Goal: Navigation & Orientation: Find specific page/section

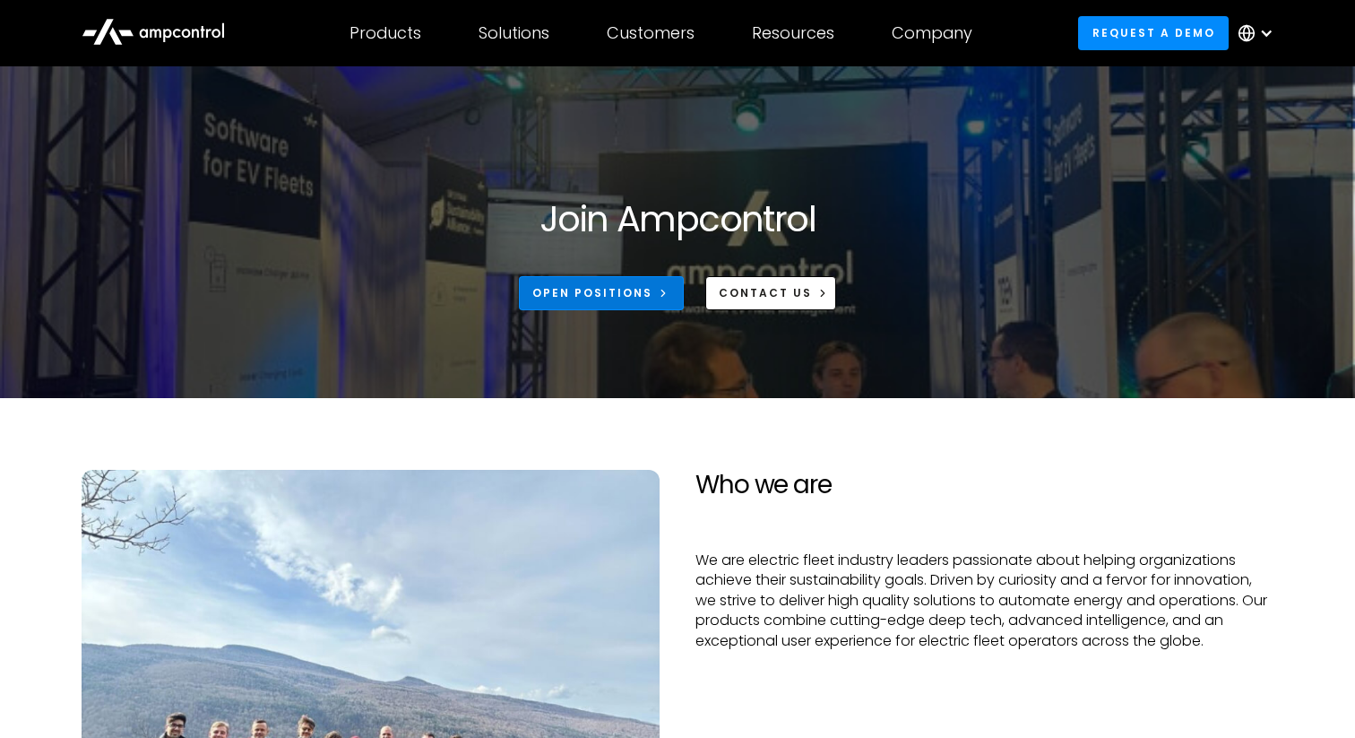
click at [615, 299] on div "Open Positions" at bounding box center [592, 293] width 120 height 16
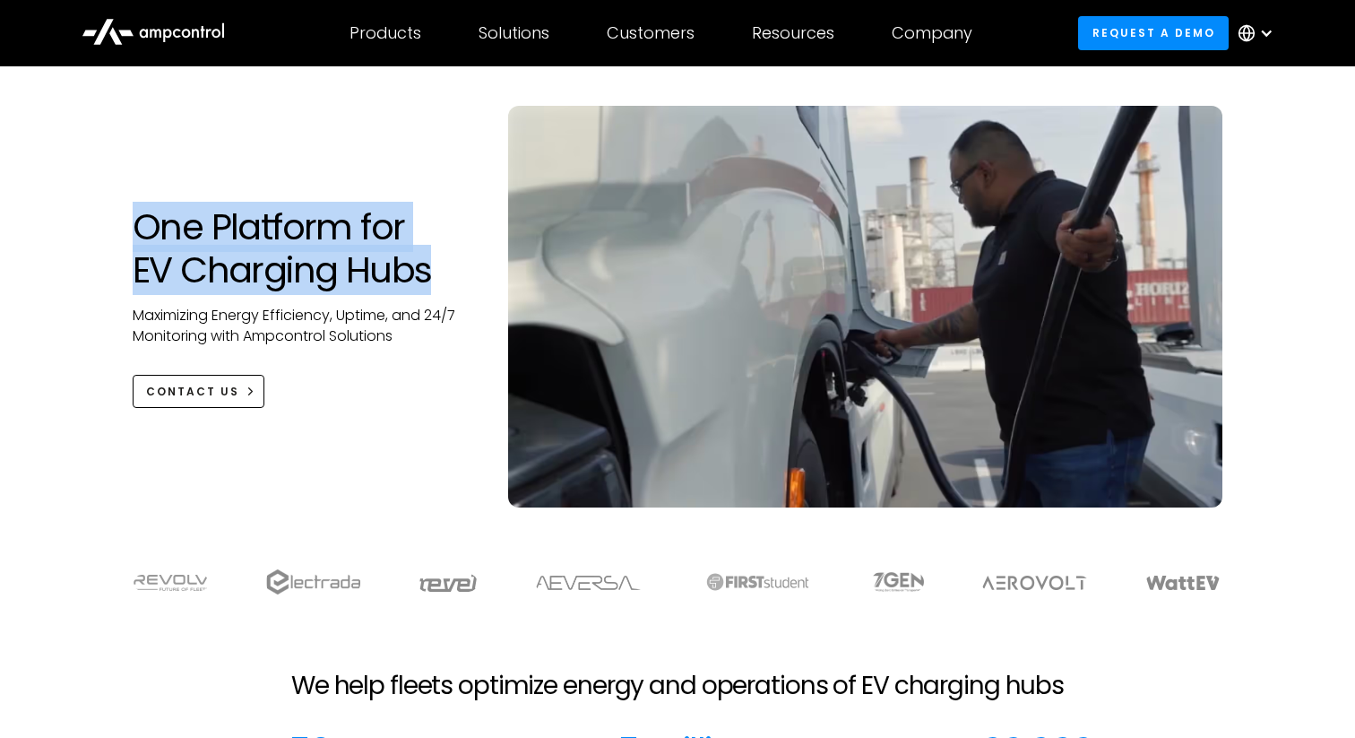
drag, startPoint x: 145, startPoint y: 229, endPoint x: 438, endPoint y: 276, distance: 296.8
click at [438, 276] on h1 "One Platform for EV Charging Hubs" at bounding box center [303, 248] width 340 height 86
copy h1 "One Platform for EV Charging Hubs"
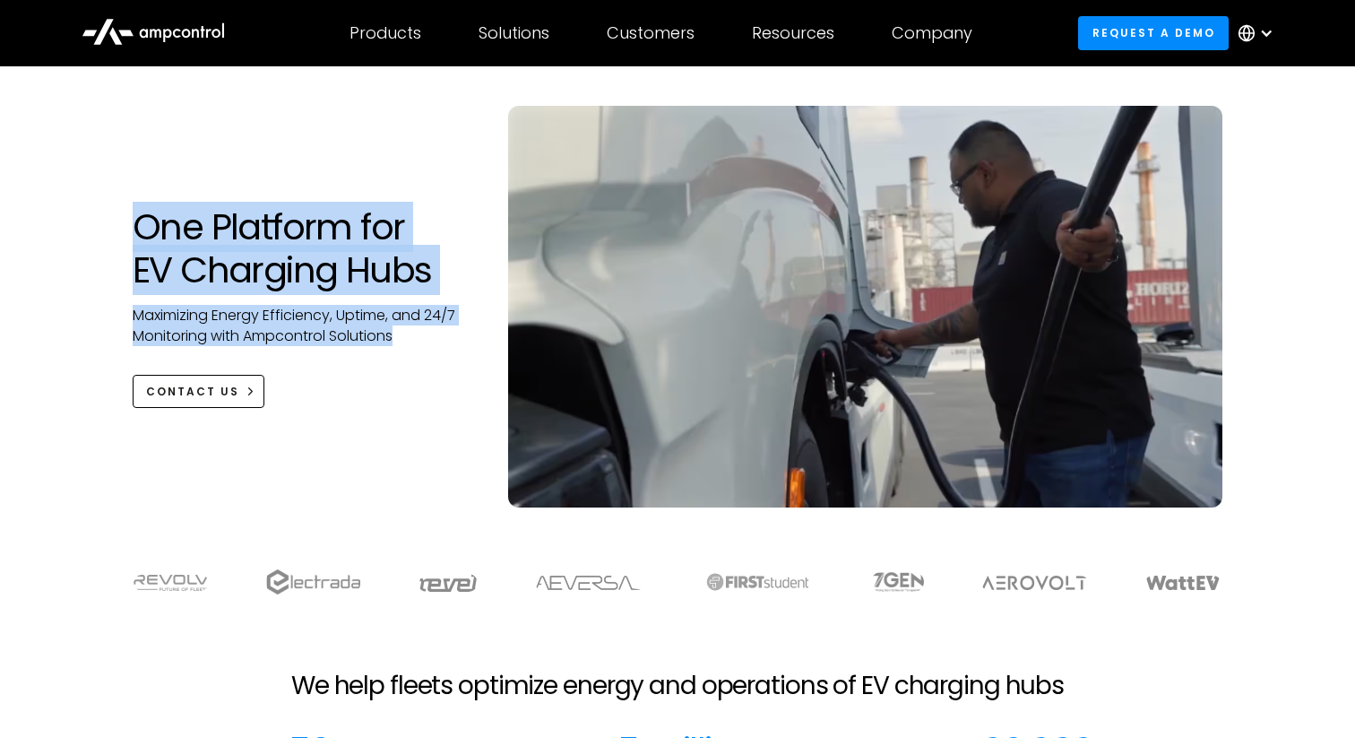
drag, startPoint x: 399, startPoint y: 338, endPoint x: 115, endPoint y: 221, distance: 307.1
click at [115, 221] on div "One Platform for EV Charging Hubs Maximizing Energy Efficiency, Uptime, and 24/…" at bounding box center [303, 306] width 376 height 203
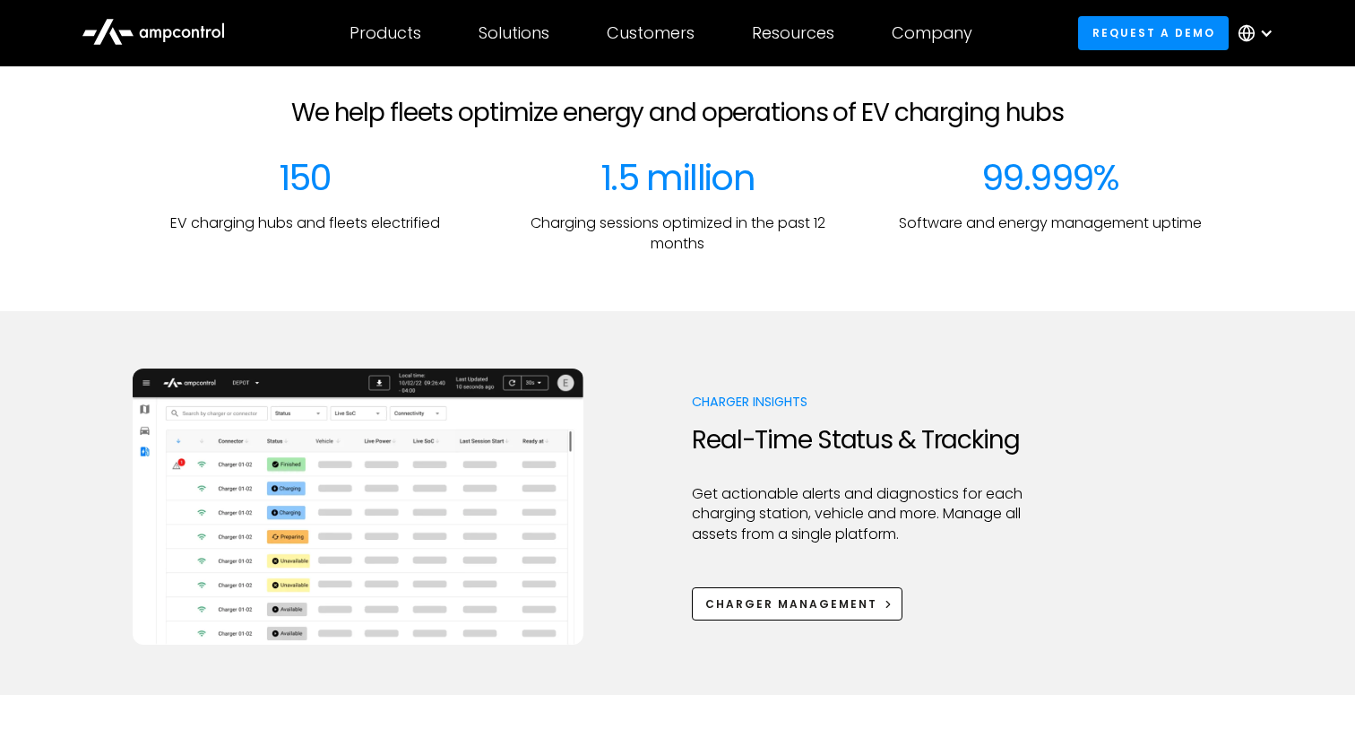
scroll to position [737, 0]
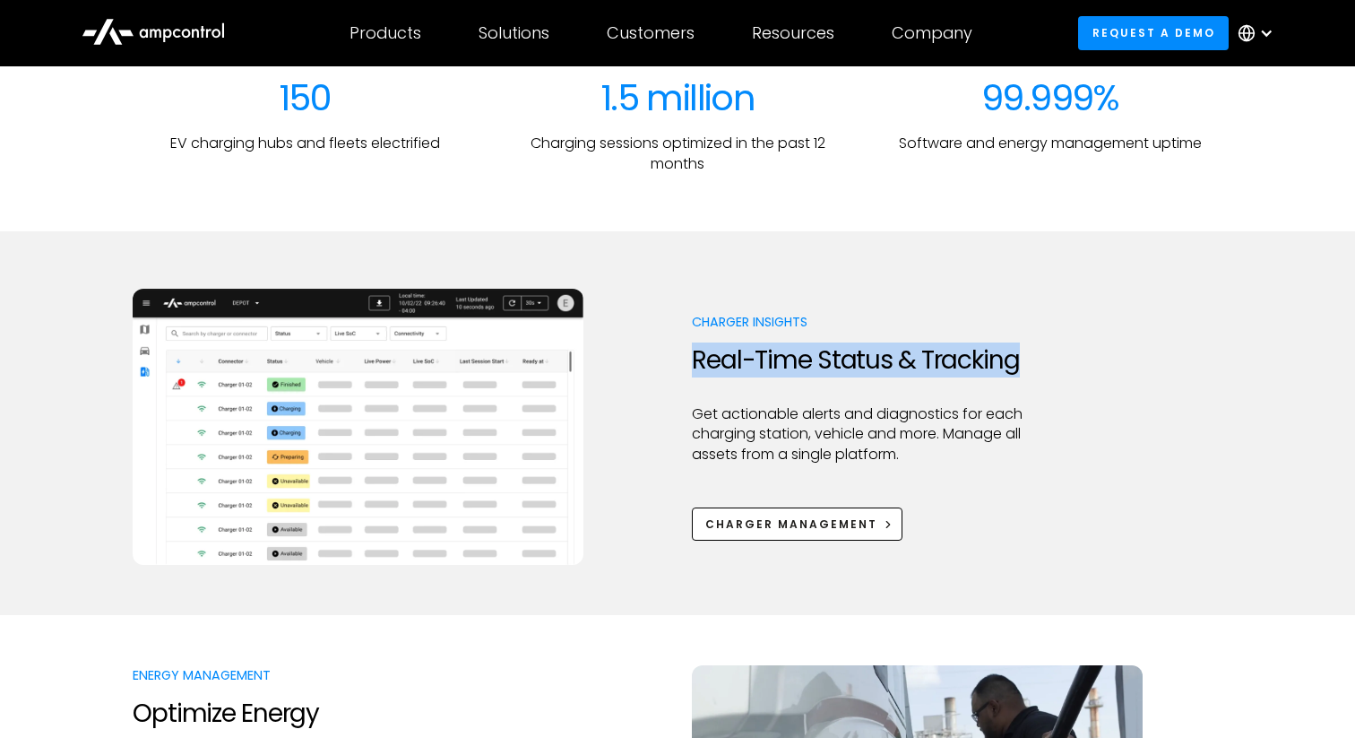
drag, startPoint x: 689, startPoint y: 350, endPoint x: 1146, endPoint y: 350, distance: 456.3
click at [1147, 350] on div "Charger Insights Real-Time Status & Tracking Get actionable alerts and diagnost…" at bounding box center [678, 427] width 1090 height 276
copy h2 "Real-Time Status & Tracking"
